Goal: Find specific page/section: Find specific page/section

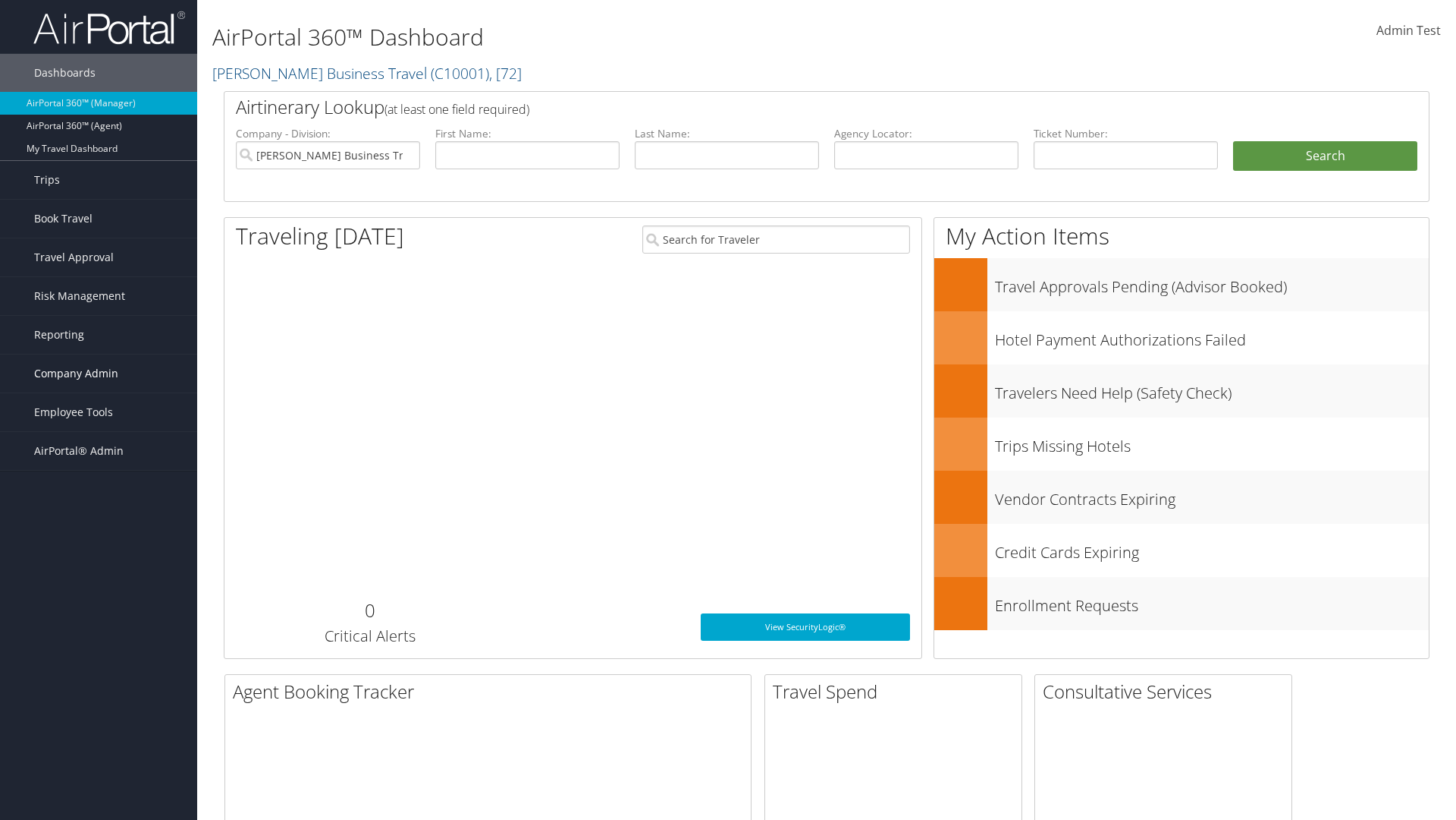
click at [99, 373] on span "Company Admin" at bounding box center [76, 373] width 84 height 38
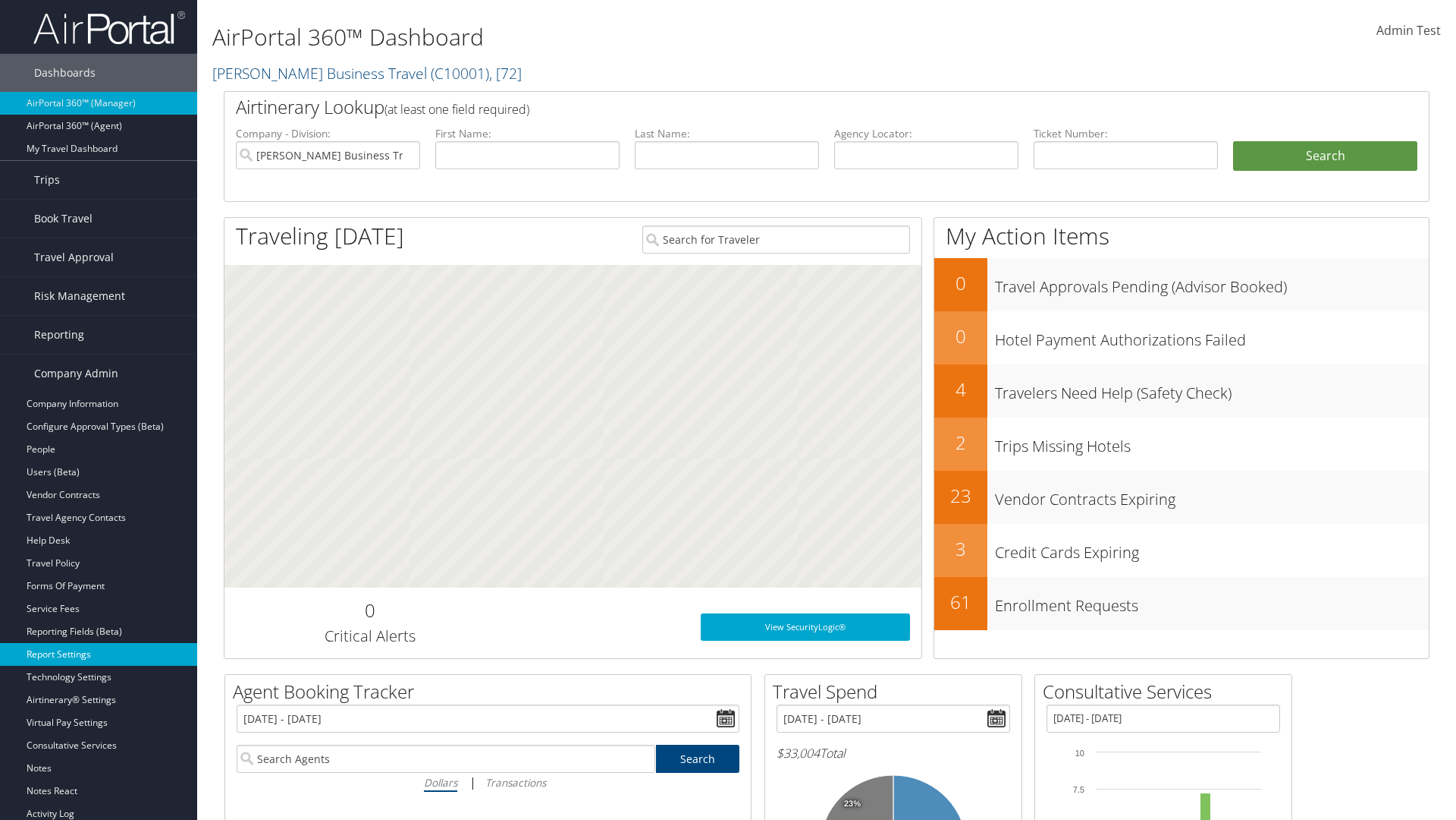
click at [99, 655] on link "Report Settings" at bounding box center [99, 654] width 197 height 22
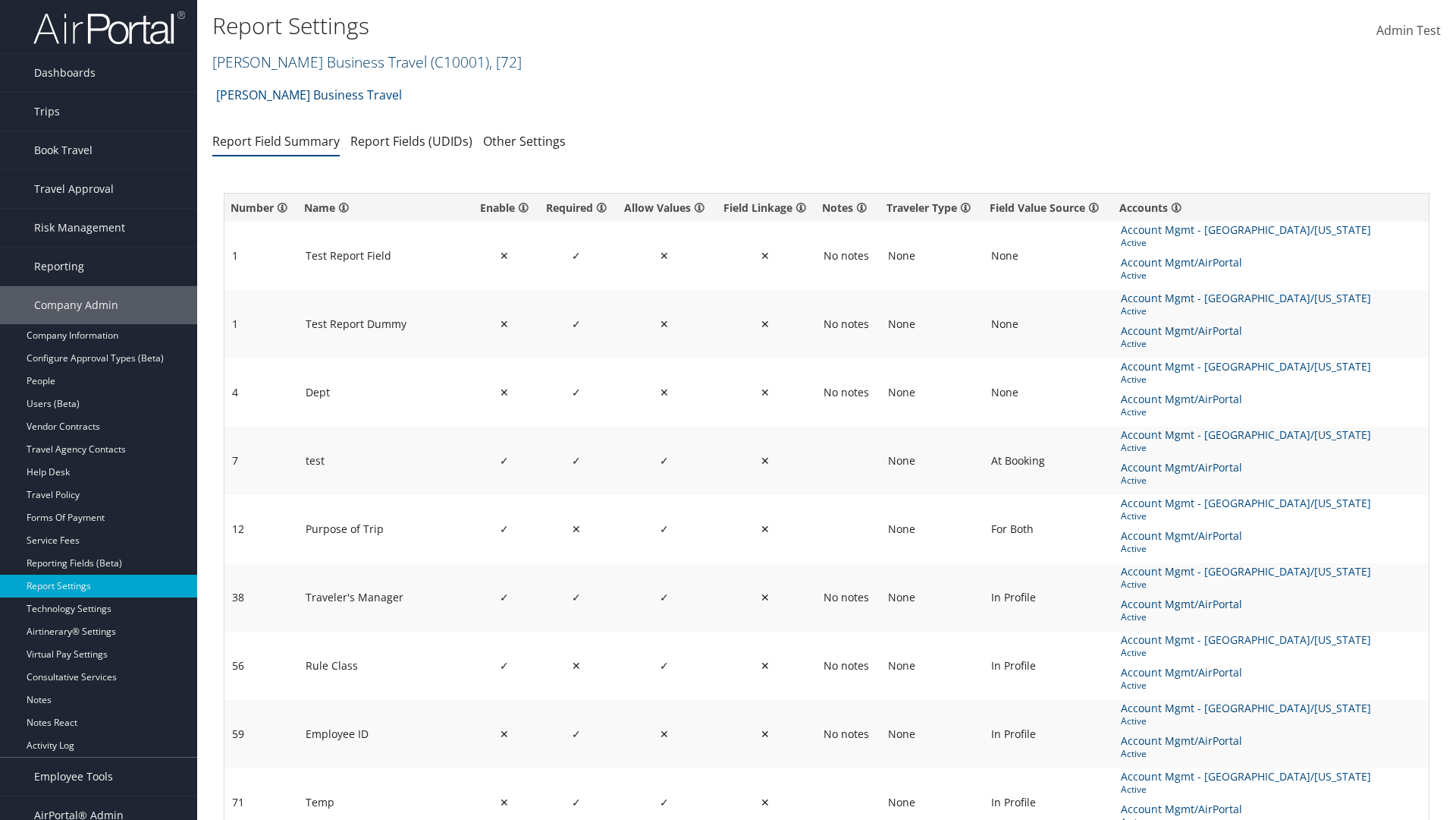
click at [312, 62] on link "[PERSON_NAME] Business Travel ( C10001 ) , [ 72 ]" at bounding box center [368, 62] width 310 height 21
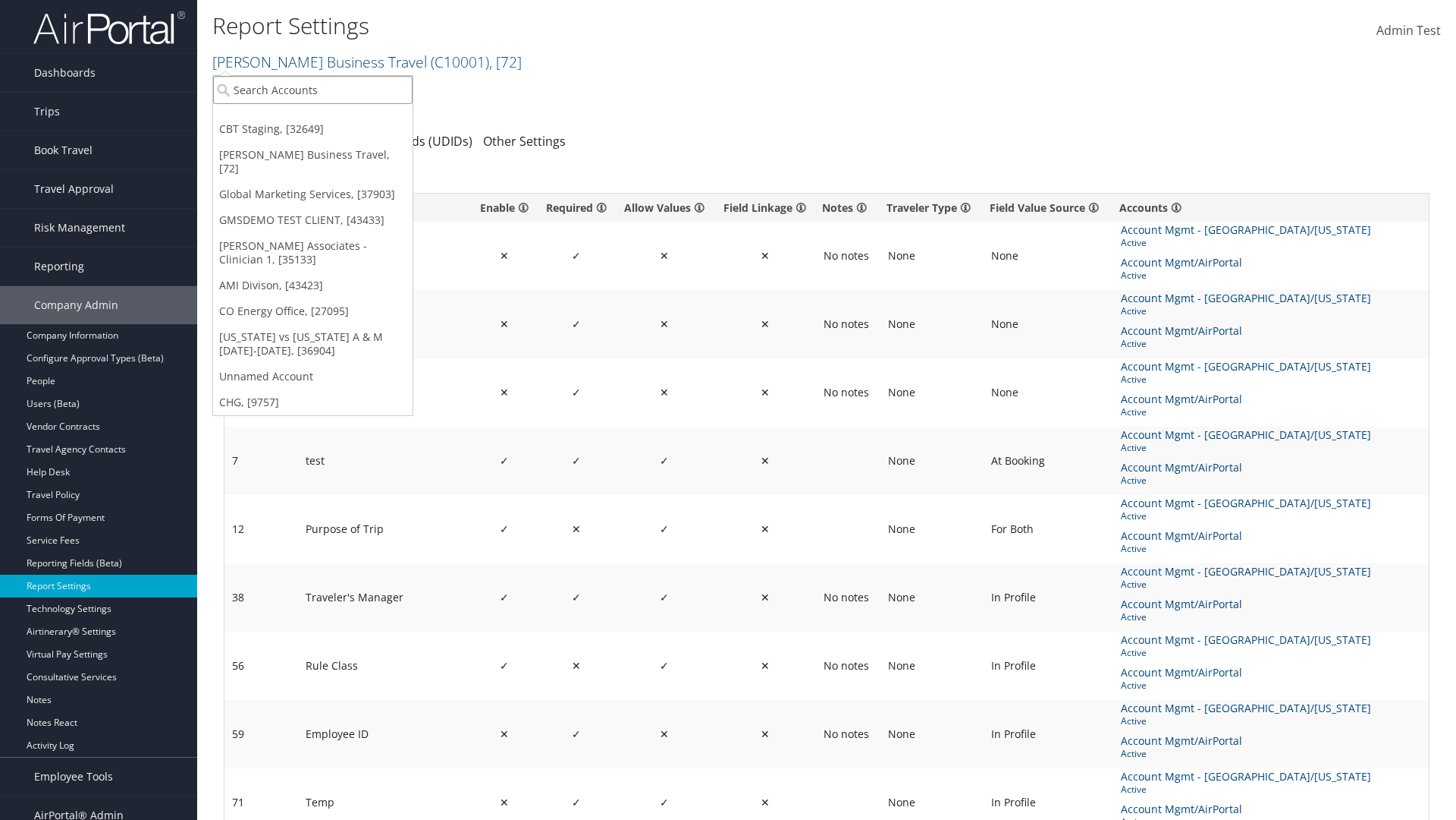
click at [312, 90] on input "search" at bounding box center [313, 89] width 200 height 28
type input "CBTSTG"
click at [312, 117] on div "CBT Staging (CBTSTG), [32649]" at bounding box center [312, 117] width 216 height 14
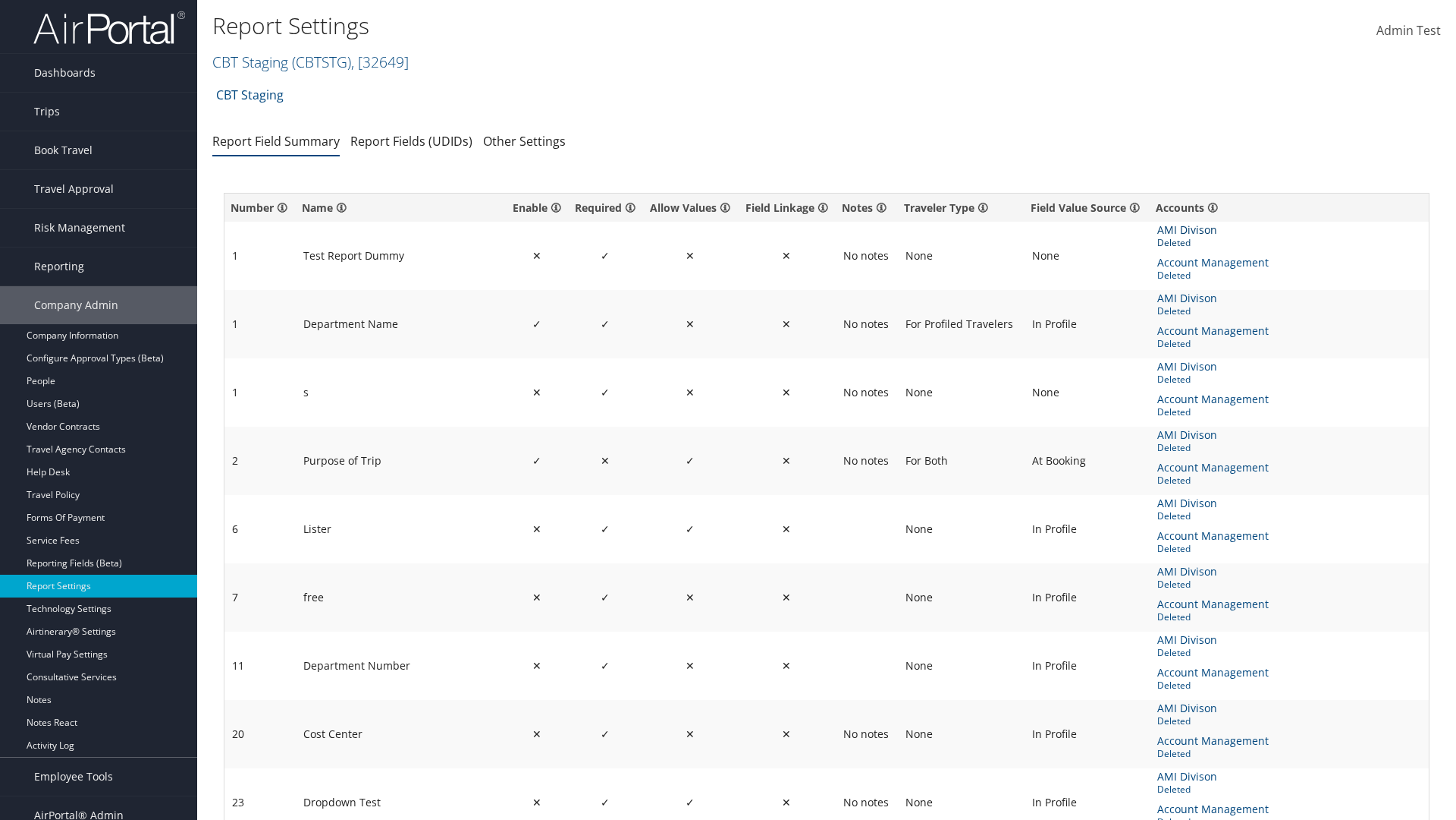
click at [1186, 230] on span "AMI Divison" at bounding box center [1189, 230] width 63 height 17
